Goal: Navigation & Orientation: Find specific page/section

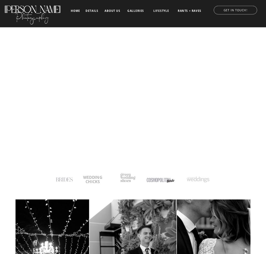
click at [247, 9] on p "GET IN TOUCH!" at bounding box center [236, 9] width 52 height 5
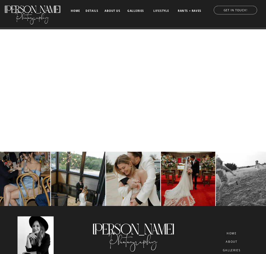
scroll to position [454, 0]
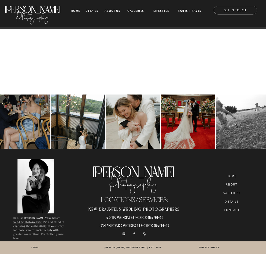
click at [239, 192] on nav "galleries" at bounding box center [232, 193] width 24 height 3
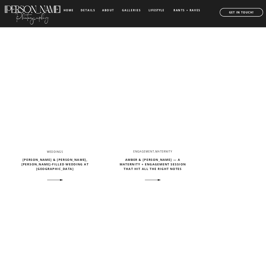
scroll to position [645, 0]
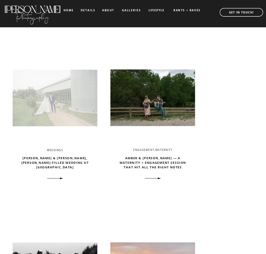
click at [58, 96] on img at bounding box center [55, 97] width 85 height 89
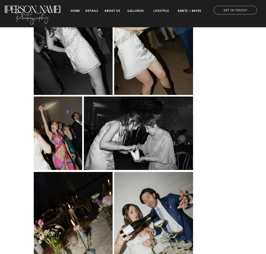
scroll to position [6527, 0]
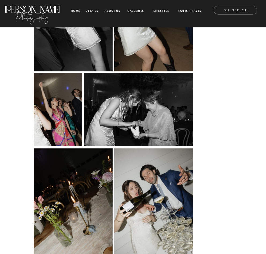
click at [116, 9] on nav "about us" at bounding box center [112, 10] width 19 height 3
